Goal: Transaction & Acquisition: Obtain resource

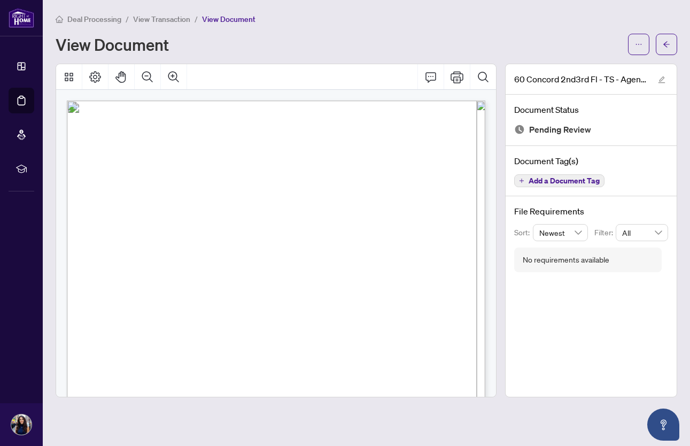
scroll to position [0, 1]
click at [87, 21] on span "Deal Processing" at bounding box center [94, 19] width 54 height 10
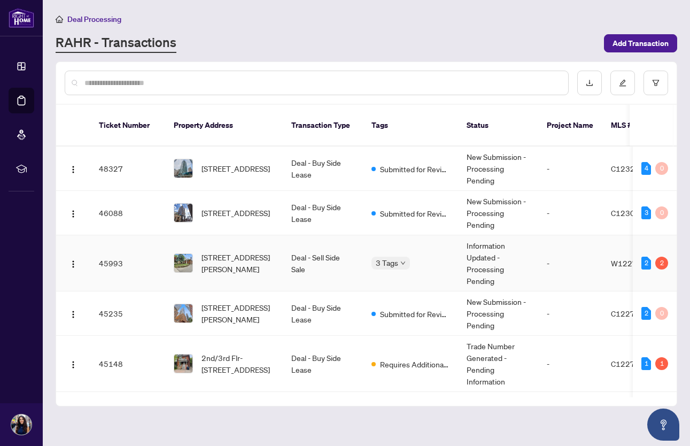
click at [254, 251] on span "[STREET_ADDRESS][PERSON_NAME]" at bounding box center [238, 263] width 73 height 24
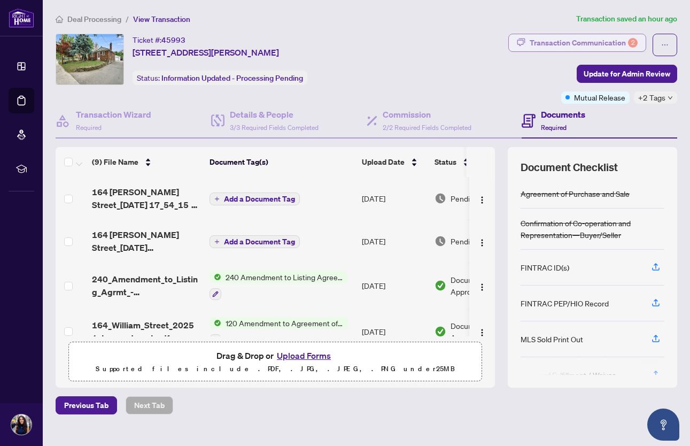
click at [572, 46] on div "Transaction Communication 2" at bounding box center [584, 42] width 108 height 17
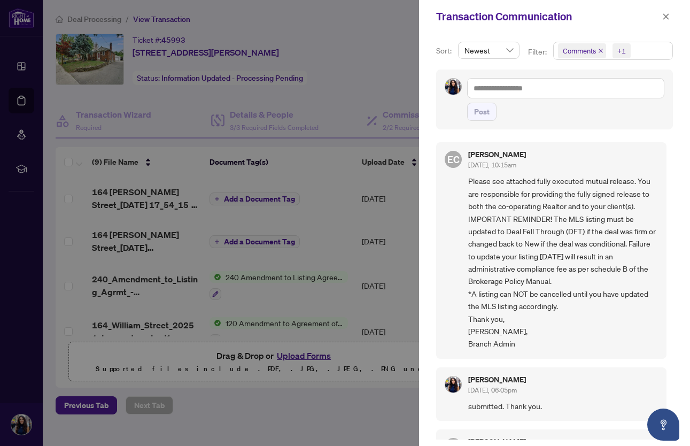
click at [177, 113] on div at bounding box center [345, 223] width 690 height 446
click at [667, 18] on icon "close" at bounding box center [667, 16] width 6 height 6
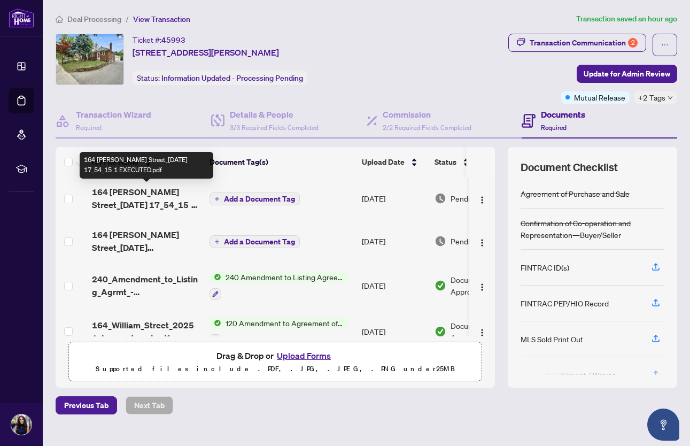
click at [148, 190] on span "164 [PERSON_NAME] Street_[DATE] 17_54_15 1 EXECUTED.pdf" at bounding box center [146, 199] width 109 height 26
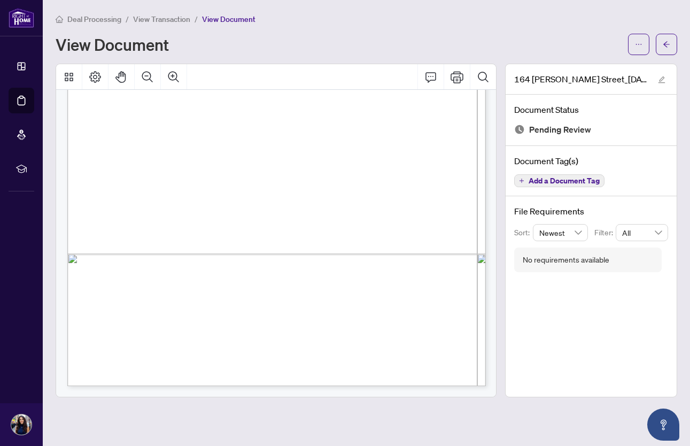
scroll to position [6367, 0]
click at [633, 48] on button "button" at bounding box center [638, 44] width 21 height 21
click at [598, 67] on span "Download" at bounding box center [600, 67] width 81 height 12
click at [403, 28] on div "Deal Processing / View Transaction / View Document View Document" at bounding box center [367, 34] width 622 height 42
click at [86, 19] on span "Deal Processing" at bounding box center [94, 19] width 54 height 10
